Goal: Use online tool/utility: Utilize a website feature to perform a specific function

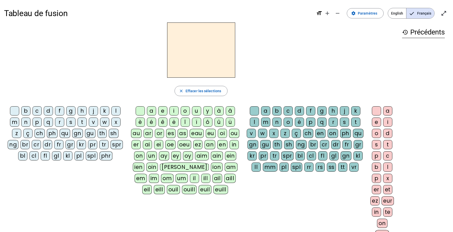
click at [279, 110] on div "b" at bounding box center [276, 110] width 9 height 9
click at [288, 123] on div "o" at bounding box center [288, 122] width 9 height 9
click at [279, 112] on div "b" at bounding box center [276, 110] width 9 height 9
click at [180, 91] on mat-icon "close" at bounding box center [181, 91] width 5 height 5
click at [317, 60] on div at bounding box center [201, 50] width 394 height 55
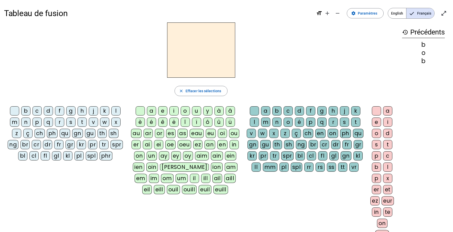
click at [278, 113] on div "b" at bounding box center [276, 110] width 9 height 9
click at [286, 122] on div "o" at bounding box center [288, 122] width 9 height 9
click at [266, 134] on div "w" at bounding box center [262, 133] width 9 height 9
click at [317, 17] on span at bounding box center [365, 13] width 36 height 12
click at [179, 90] on mat-icon "close" at bounding box center [181, 91] width 5 height 5
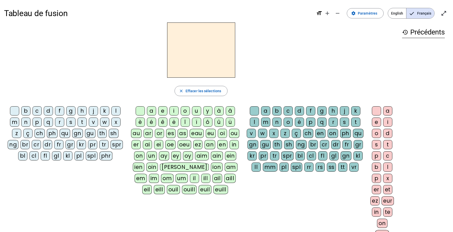
click at [265, 124] on div "m" at bounding box center [265, 122] width 9 height 9
click at [266, 110] on div "a" at bounding box center [265, 110] width 9 height 9
click at [267, 121] on div "m" at bounding box center [265, 122] width 9 height 9
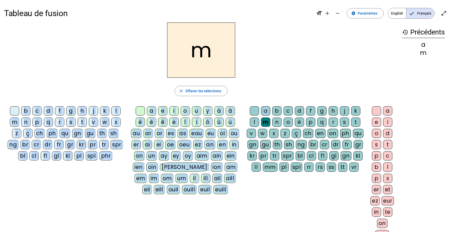
drag, startPoint x: 266, startPoint y: 112, endPoint x: 218, endPoint y: 76, distance: 59.3
click at [213, 61] on div "m close Effacer les sélections b c d f g h j k l m n p q r s t v w x z ç ch ph …" at bounding box center [201, 139] width 394 height 232
click at [313, 82] on div "m close Effacer les sélections b c d f g h j k l m n p q r s t v w x z ç ch ph …" at bounding box center [201, 139] width 394 height 232
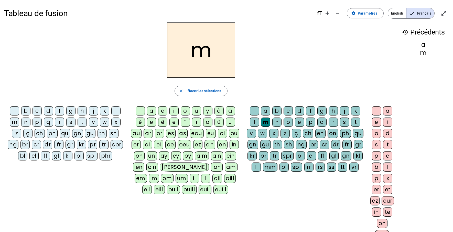
click at [262, 109] on div "a" at bounding box center [265, 110] width 9 height 9
click at [317, 16] on span "Paramètres" at bounding box center [367, 13] width 19 height 6
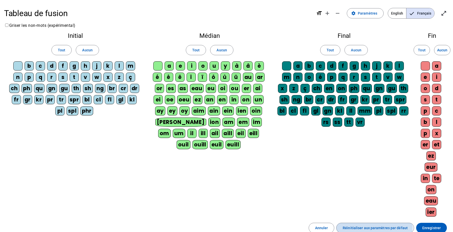
click at [317, 227] on span "Réinitialiser aux paramètres par défaut" at bounding box center [375, 228] width 65 height 6
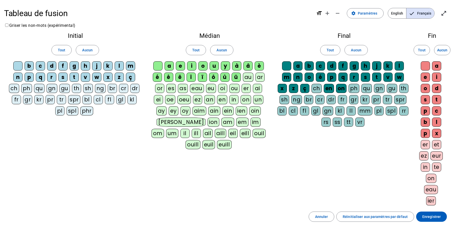
click at [317, 159] on div "Initial Tout Aucun b c d f g h j k l m n p q r s t v w x z ç ch ph qu gn gu th …" at bounding box center [226, 120] width 445 height 183
click at [317, 219] on span "Enregistrer" at bounding box center [431, 217] width 18 height 6
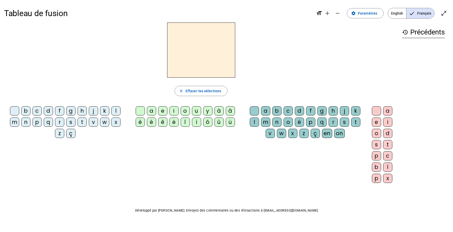
click at [299, 90] on div "close Effacer les sélections" at bounding box center [201, 91] width 394 height 10
click at [27, 110] on div "b" at bounding box center [25, 110] width 9 height 9
click at [136, 110] on div at bounding box center [140, 110] width 9 height 9
click at [148, 111] on div "a" at bounding box center [151, 110] width 9 height 9
click at [192, 53] on h2 "ba" at bounding box center [201, 50] width 68 height 55
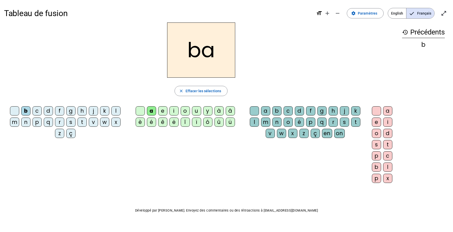
click at [37, 112] on div "c" at bounding box center [36, 110] width 9 height 9
click at [58, 111] on div "f" at bounding box center [59, 110] width 9 height 9
